Goal: Navigation & Orientation: Find specific page/section

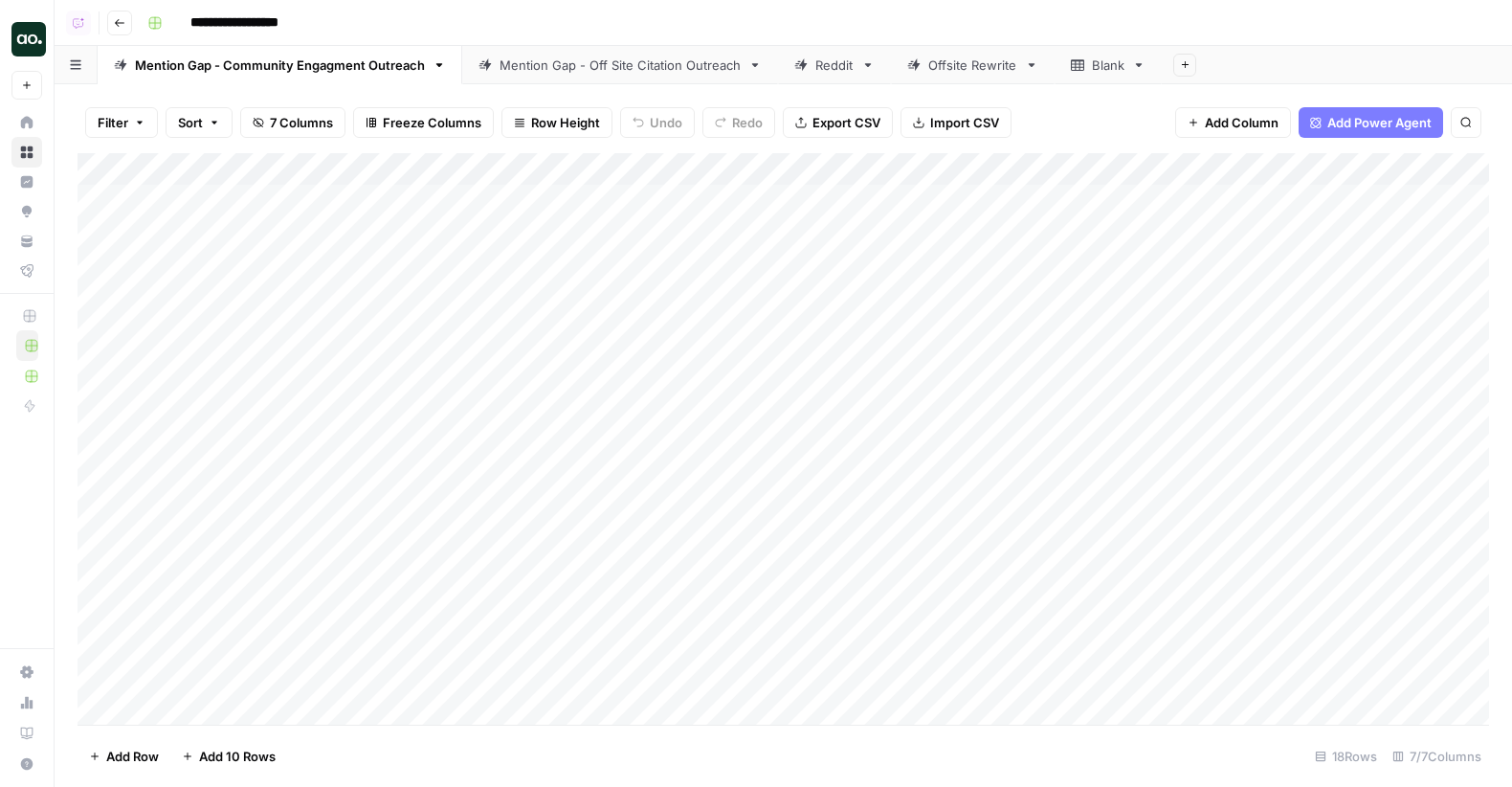
click at [554, 65] on div "Mention Gap - Off Site Citation Outreach" at bounding box center [620, 64] width 241 height 19
click at [900, 197] on div "Add Column" at bounding box center [783, 440] width 1412 height 573
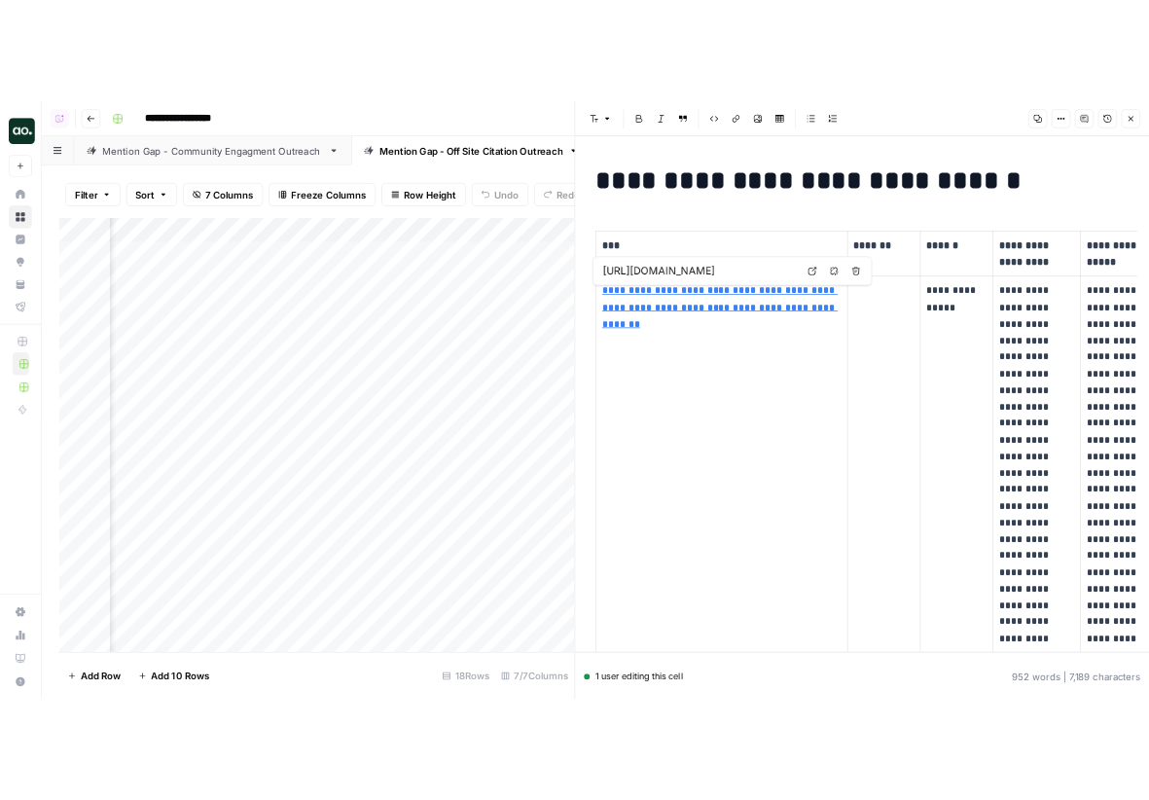
scroll to position [0, 37]
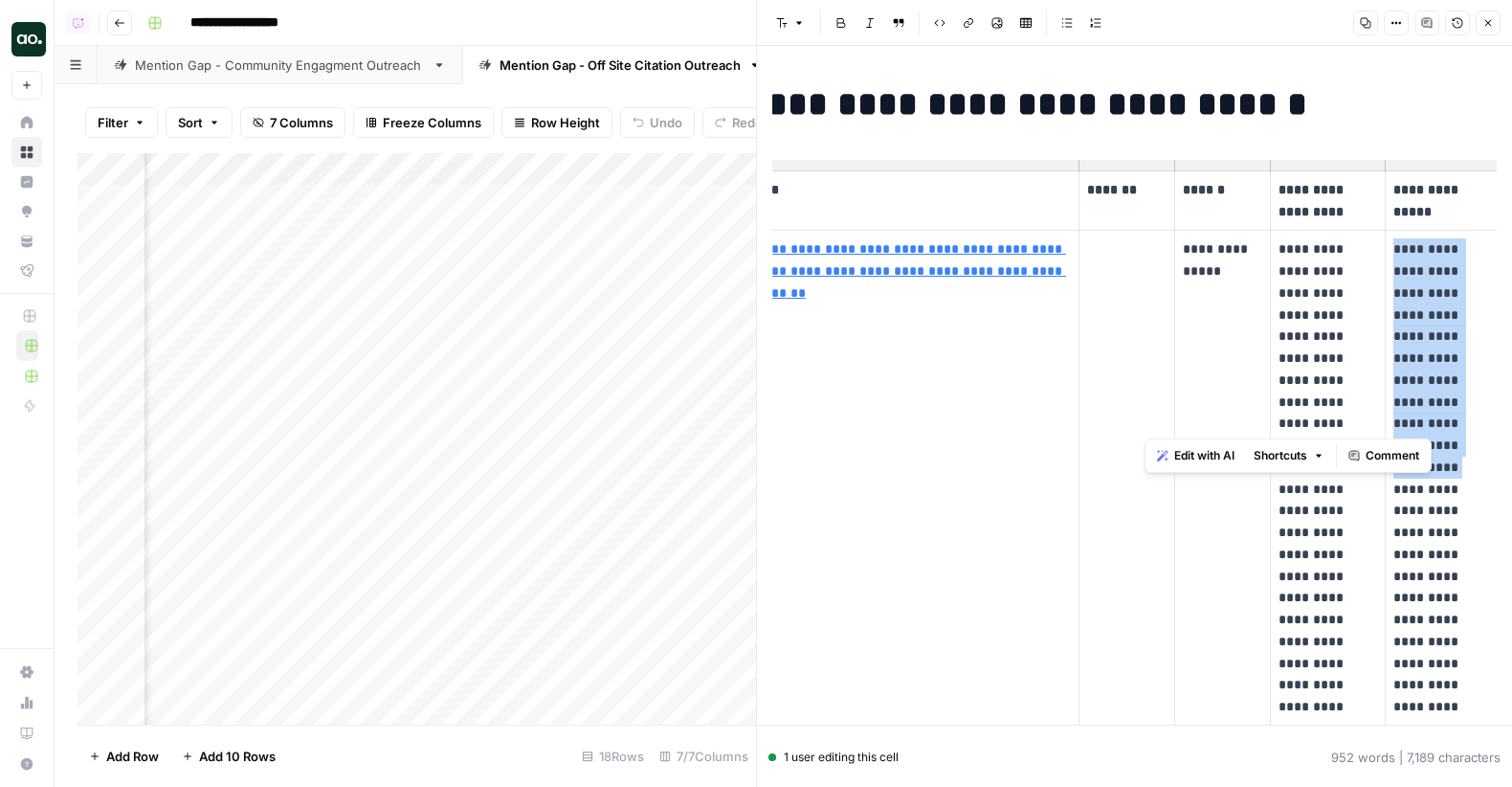
drag, startPoint x: 1392, startPoint y: 246, endPoint x: 1434, endPoint y: 413, distance: 172.2
click at [900, 413] on p "**********" at bounding box center [1441, 673] width 97 height 871
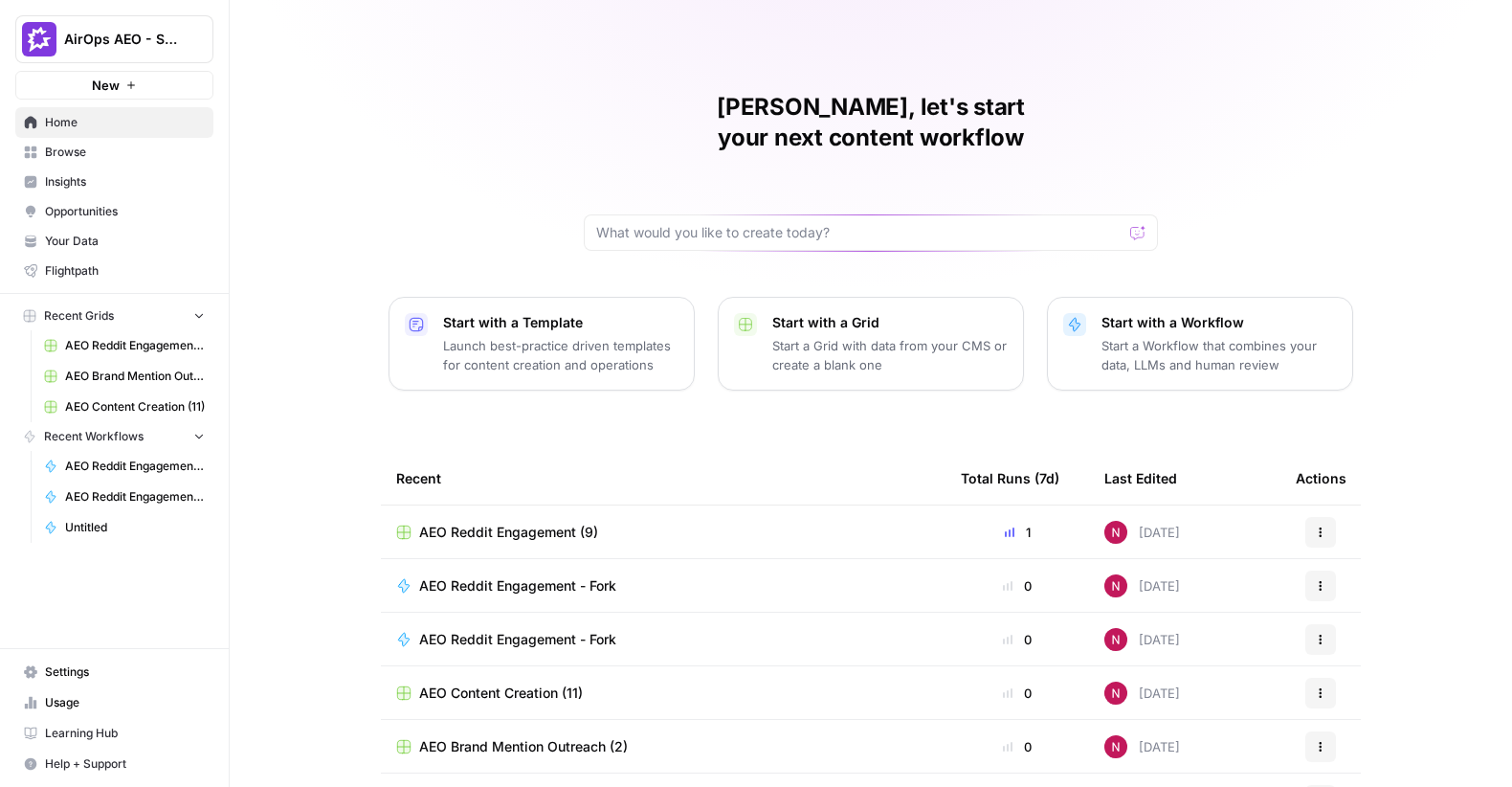
click at [88, 178] on span "Insights" at bounding box center [125, 182] width 159 height 18
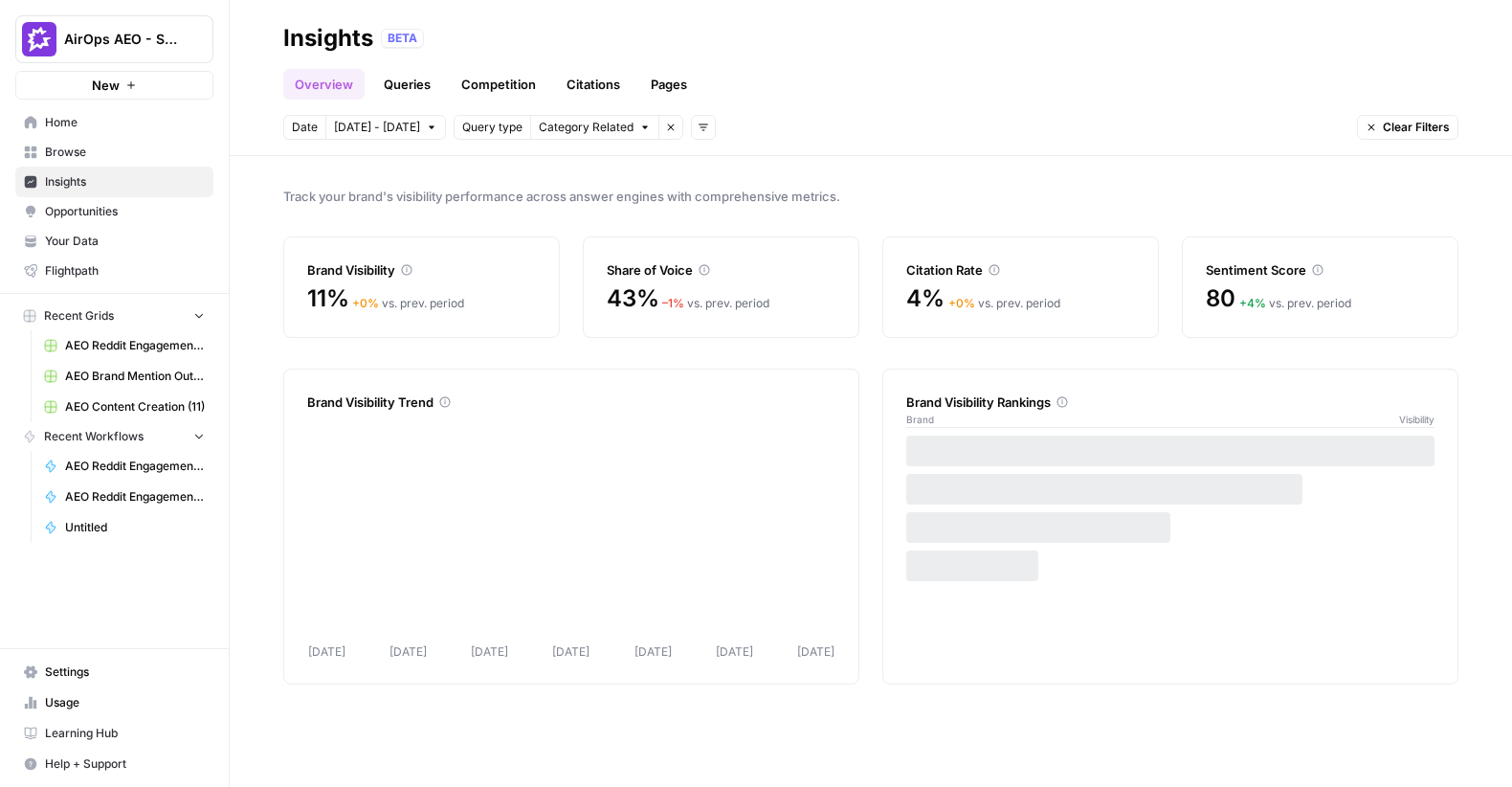
click at [123, 205] on span "Opportunities" at bounding box center [125, 212] width 159 height 18
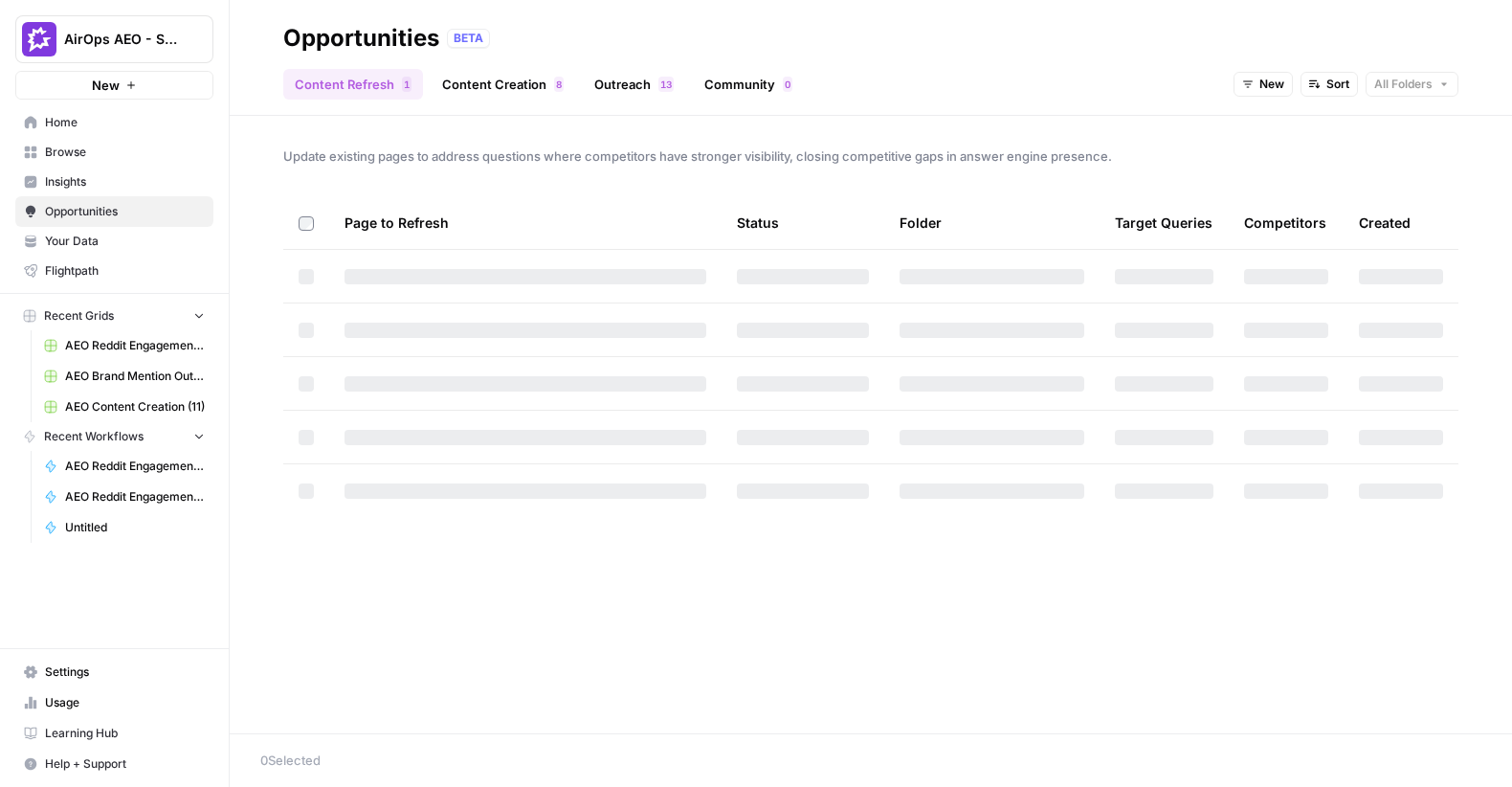
click at [615, 81] on link "Outreach 3 1" at bounding box center [634, 84] width 102 height 30
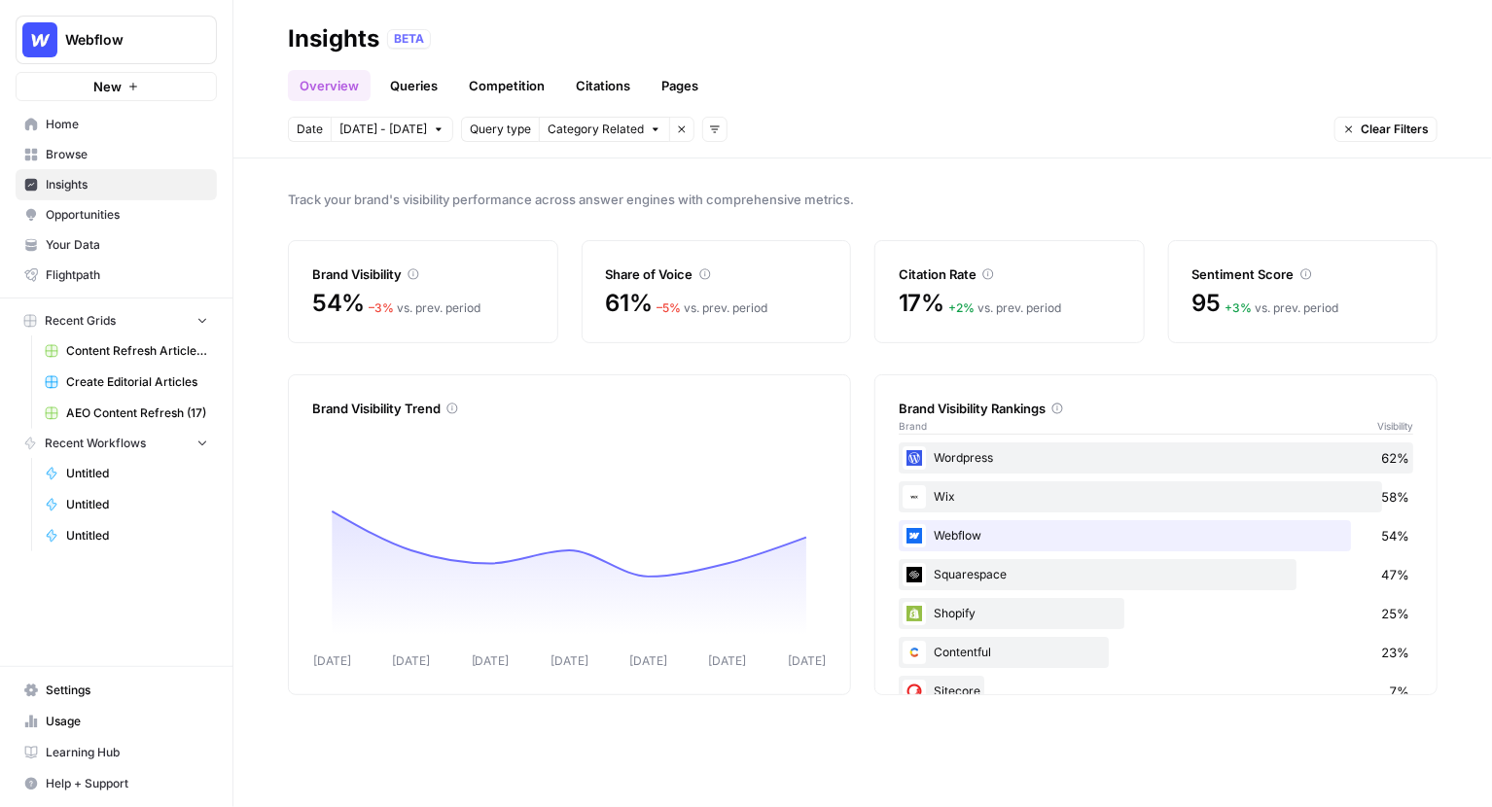
click at [148, 46] on span "Webflow" at bounding box center [124, 39] width 118 height 19
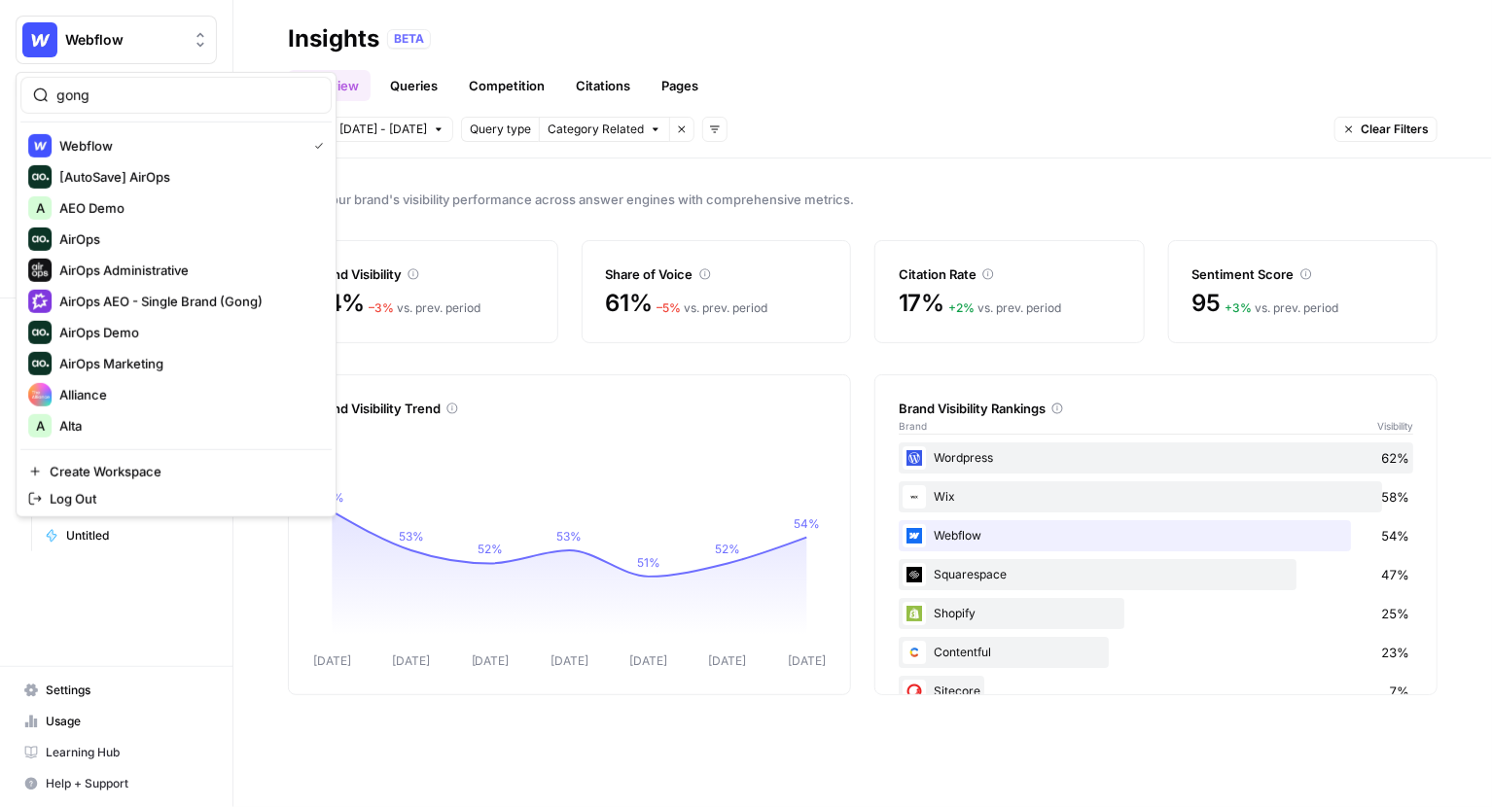
type input "gong"
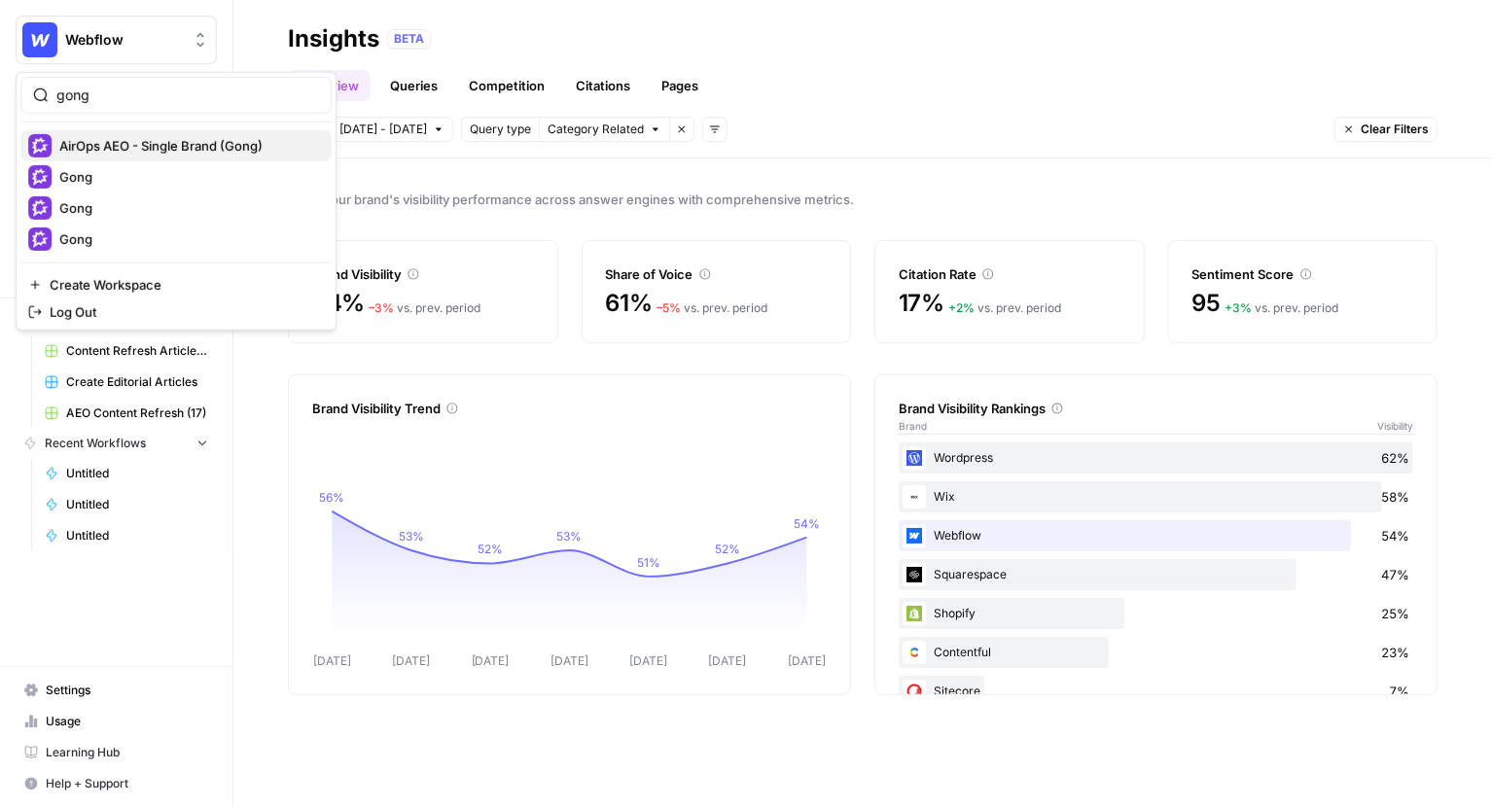
click at [147, 145] on span "AirOps AEO - Single Brand (Gong)" at bounding box center [160, 145] width 203 height 19
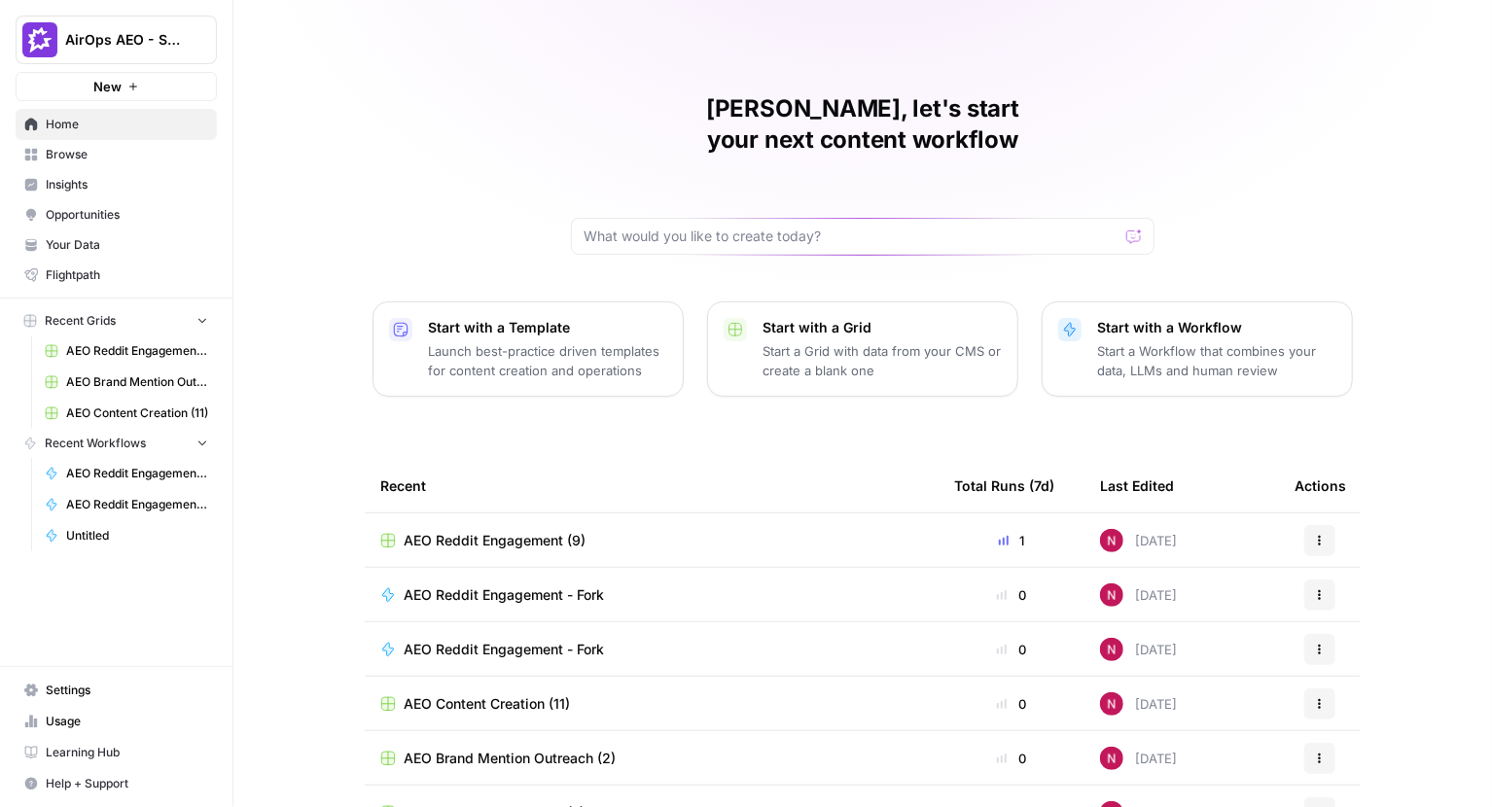
click at [97, 206] on span "Opportunities" at bounding box center [127, 215] width 162 height 18
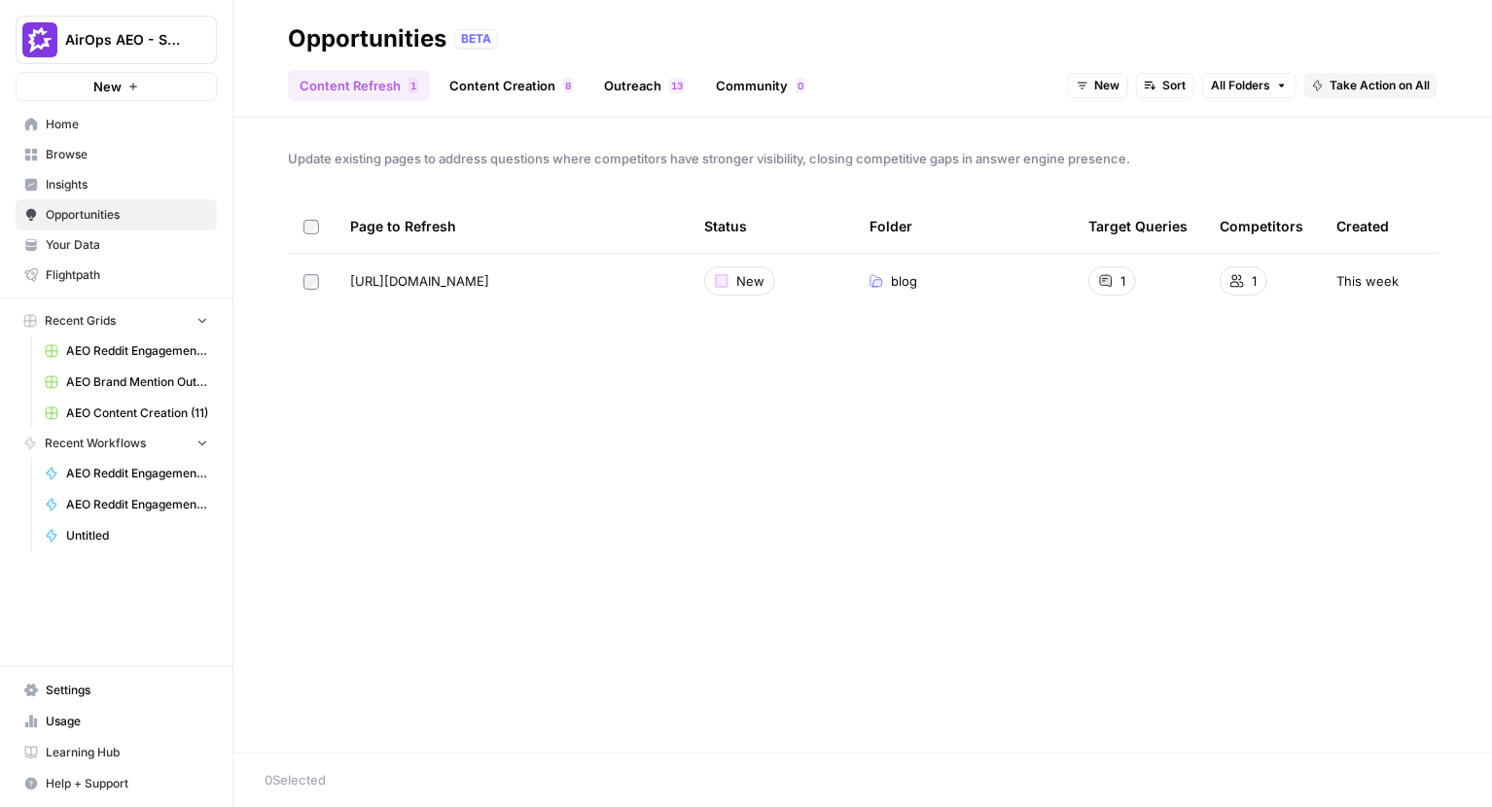
click at [490, 90] on link "Content Creation 8" at bounding box center [511, 85] width 147 height 31
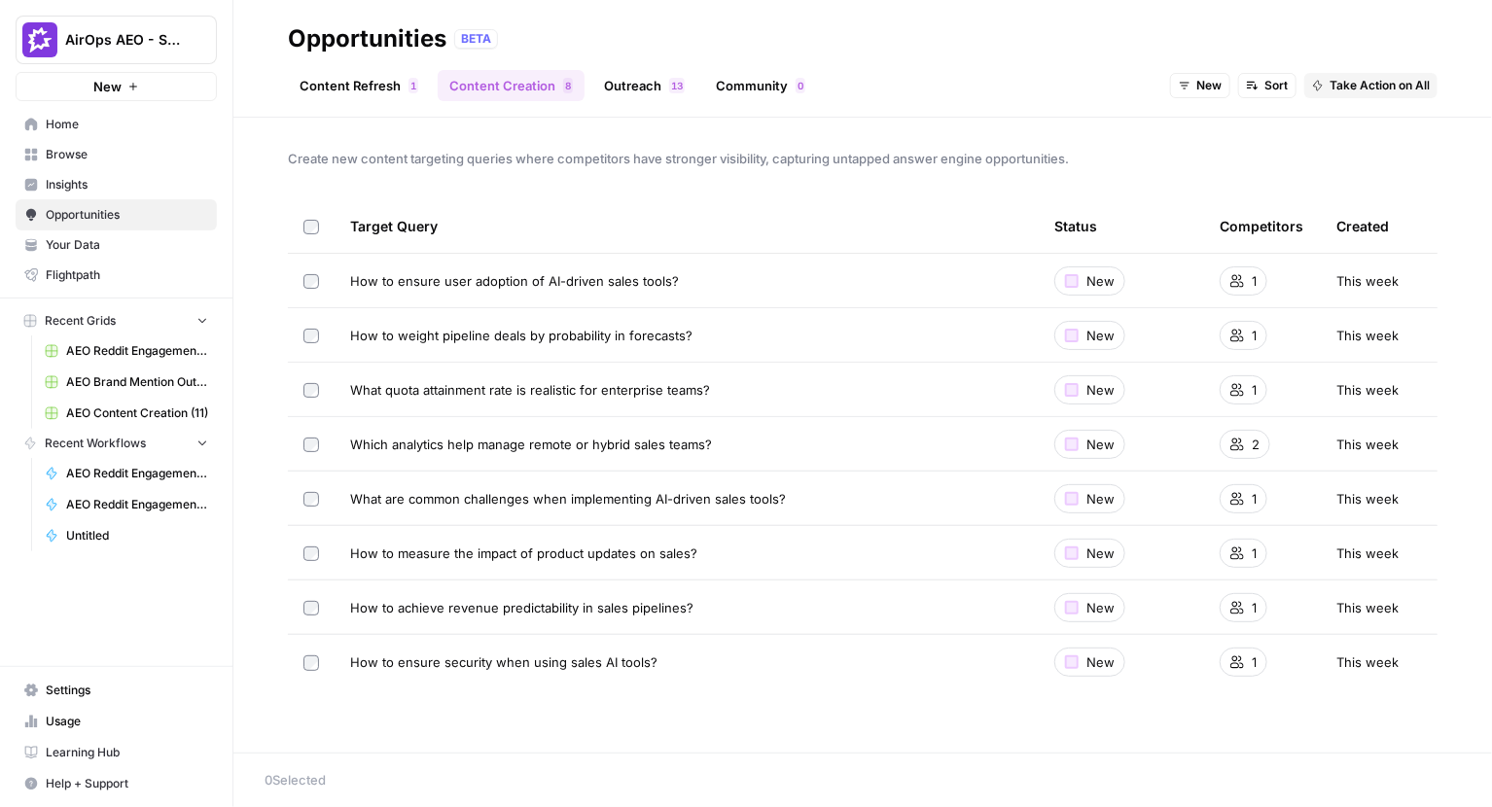
click at [652, 86] on link "Outreach 3 1" at bounding box center [644, 85] width 104 height 31
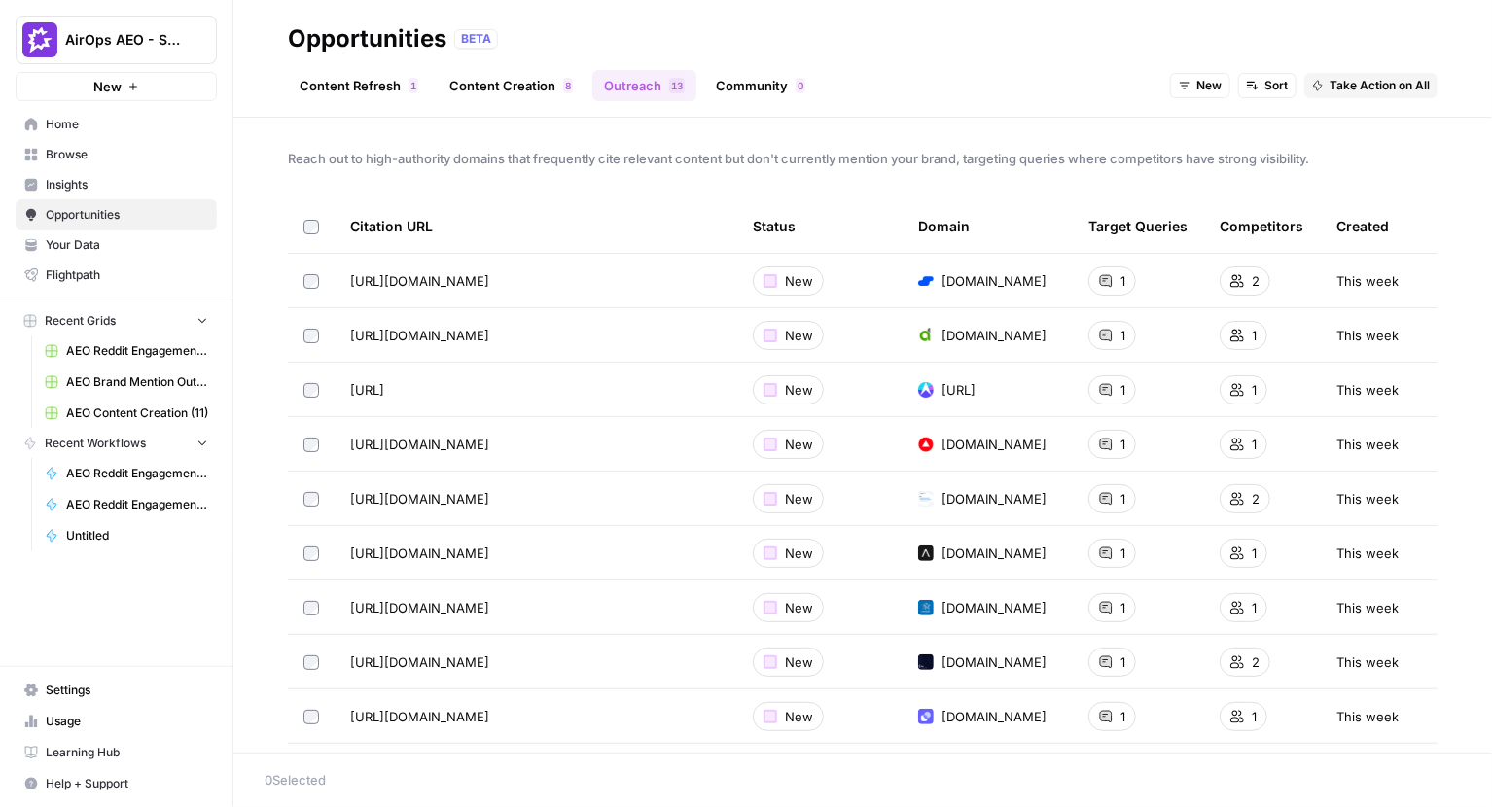
click at [731, 89] on link "Community 0" at bounding box center [760, 85] width 113 height 31
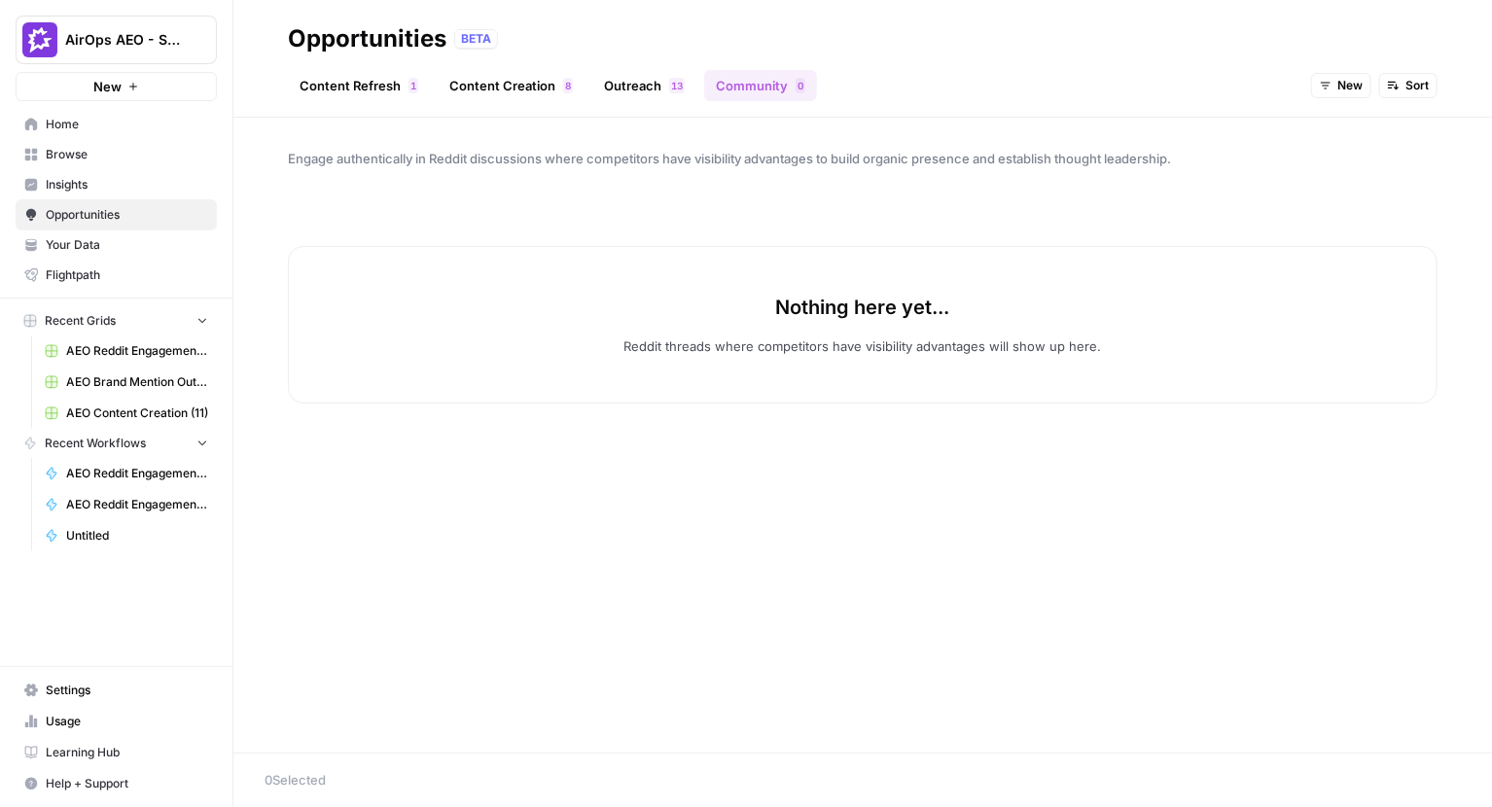
click at [1342, 89] on span "New" at bounding box center [1350, 86] width 25 height 18
click at [1340, 117] on button "All Opportunities" at bounding box center [1383, 127] width 123 height 27
